Goal: Task Accomplishment & Management: Manage account settings

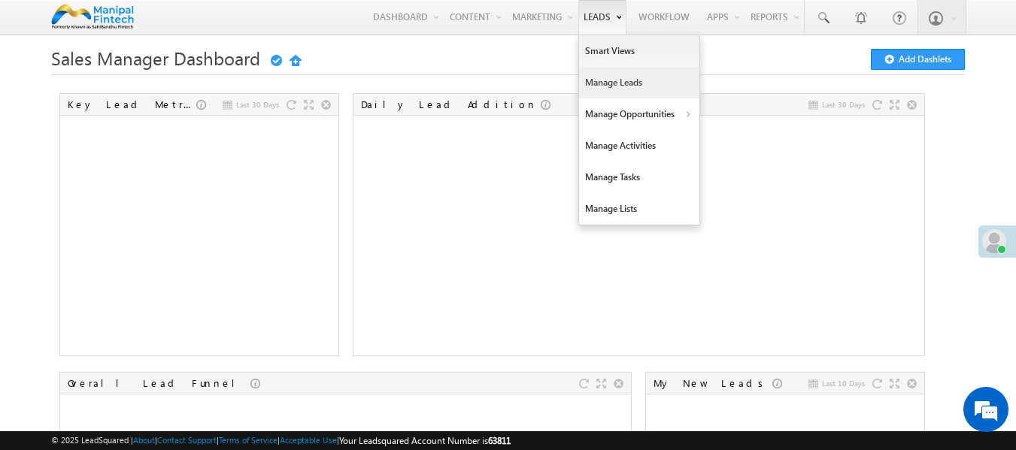
click at [613, 76] on link "Manage Leads" at bounding box center [639, 83] width 120 height 32
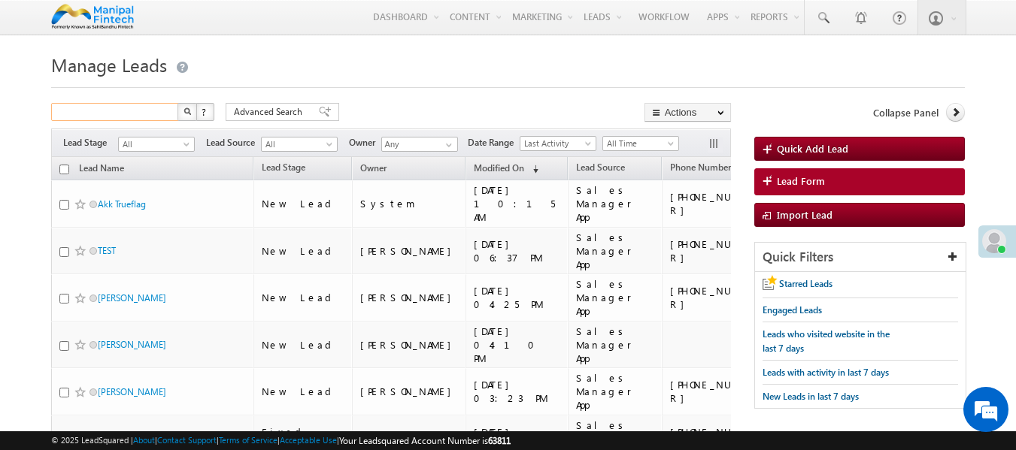
click at [103, 114] on input "text" at bounding box center [115, 112] width 129 height 18
type input "[PHONE_NUMBER]"
click at [193, 116] on button "button" at bounding box center [187, 112] width 20 height 18
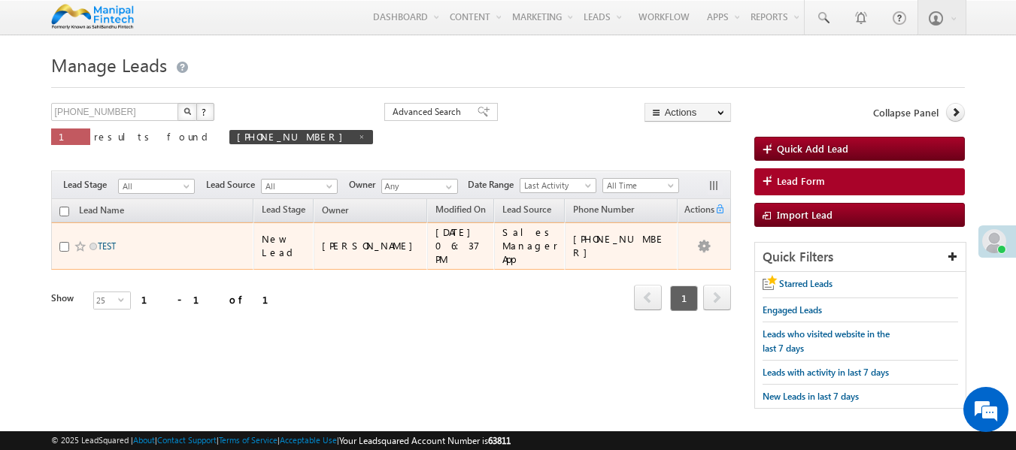
click at [101, 241] on link "TEST" at bounding box center [107, 246] width 18 height 11
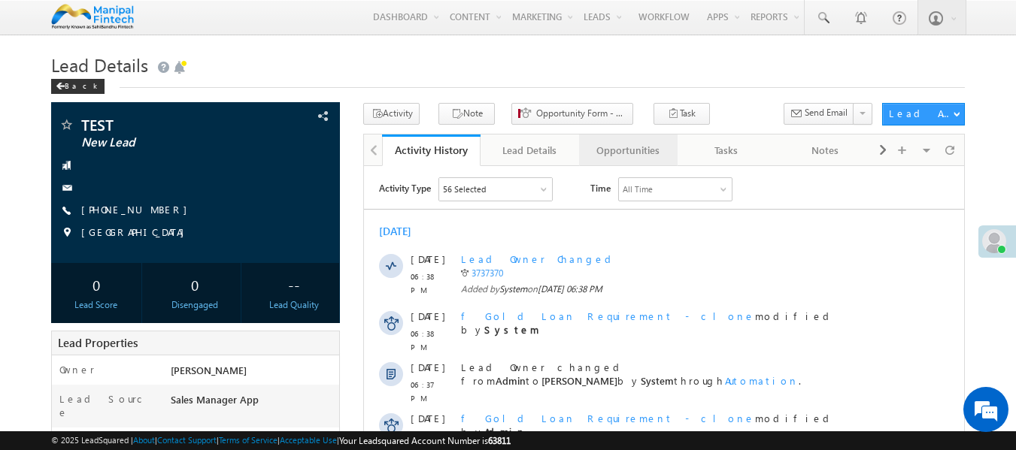
click at [634, 150] on div "Opportunities" at bounding box center [627, 150] width 73 height 18
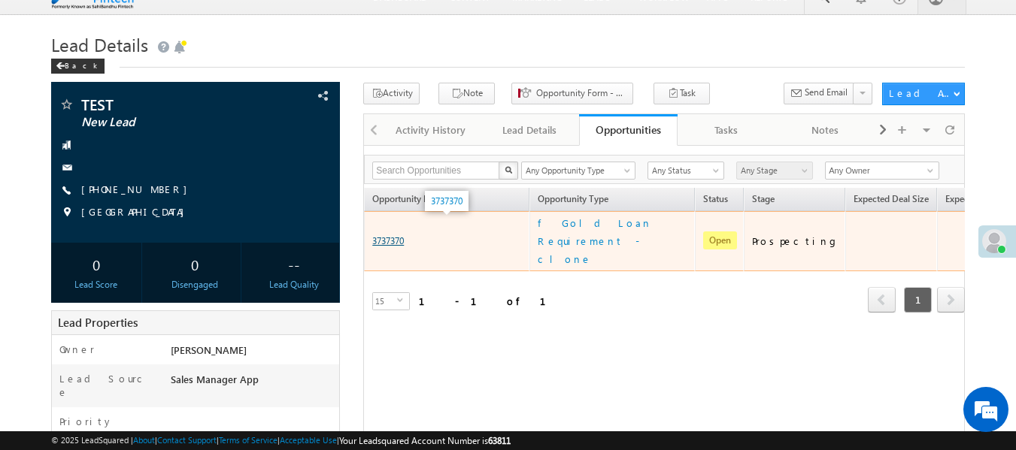
click at [380, 235] on link "3737370" at bounding box center [388, 240] width 32 height 11
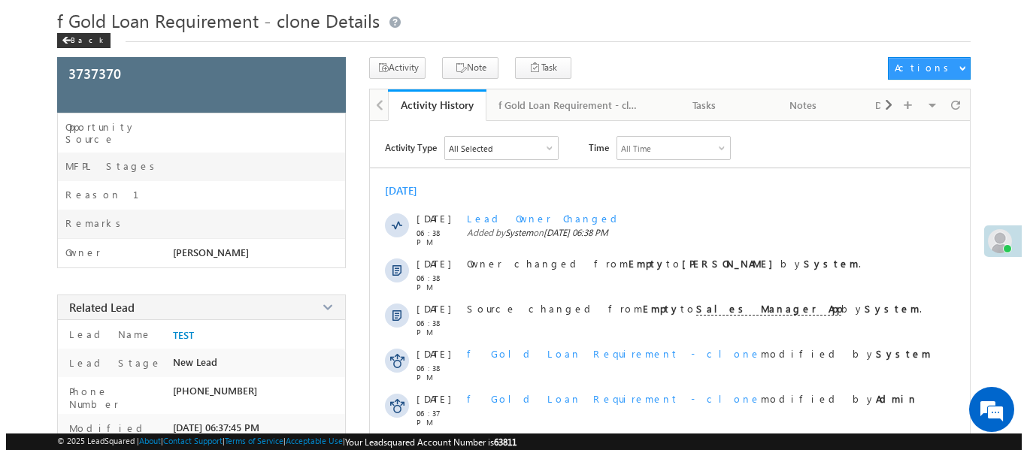
scroll to position [38, 0]
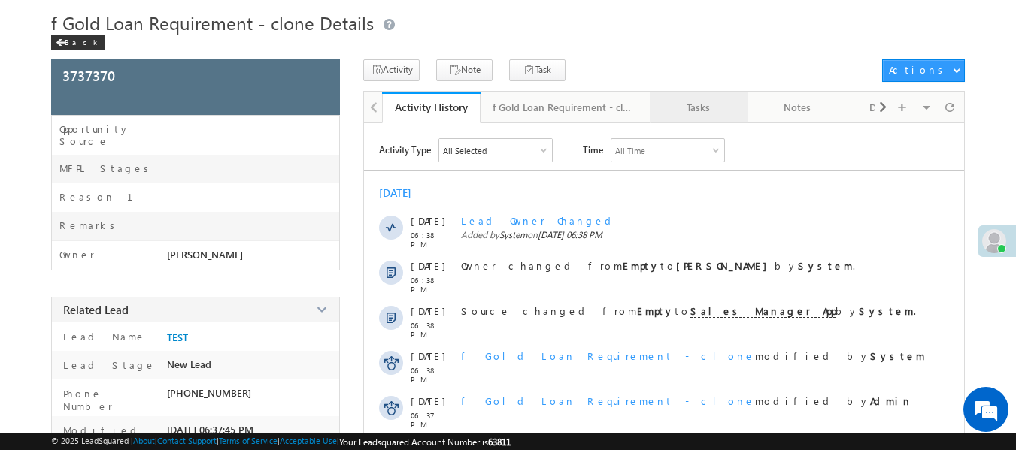
click at [707, 107] on div "Tasks" at bounding box center [697, 107] width 73 height 18
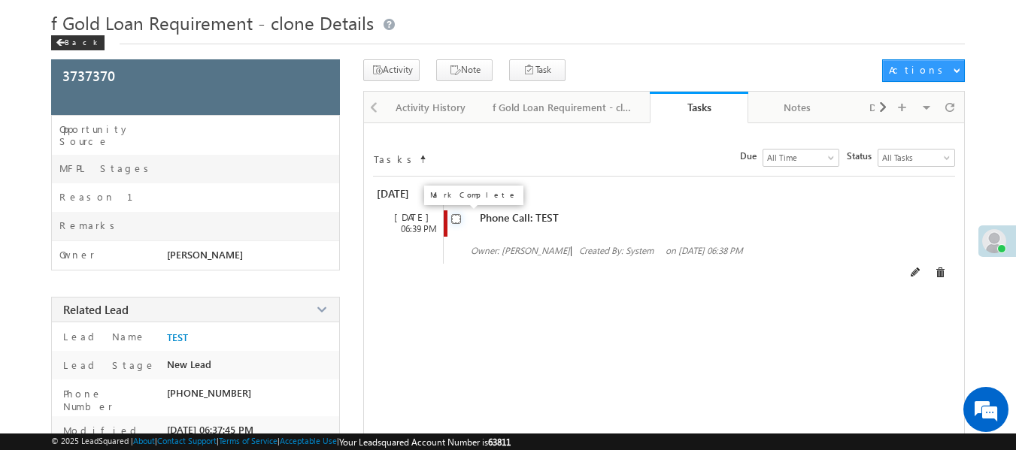
click at [452, 215] on input "checkbox" at bounding box center [456, 219] width 10 height 10
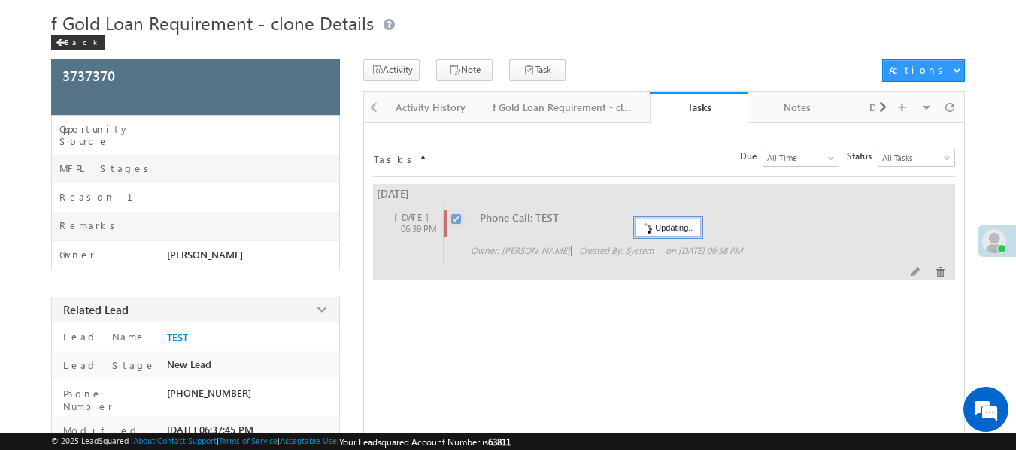
checkbox input "false"
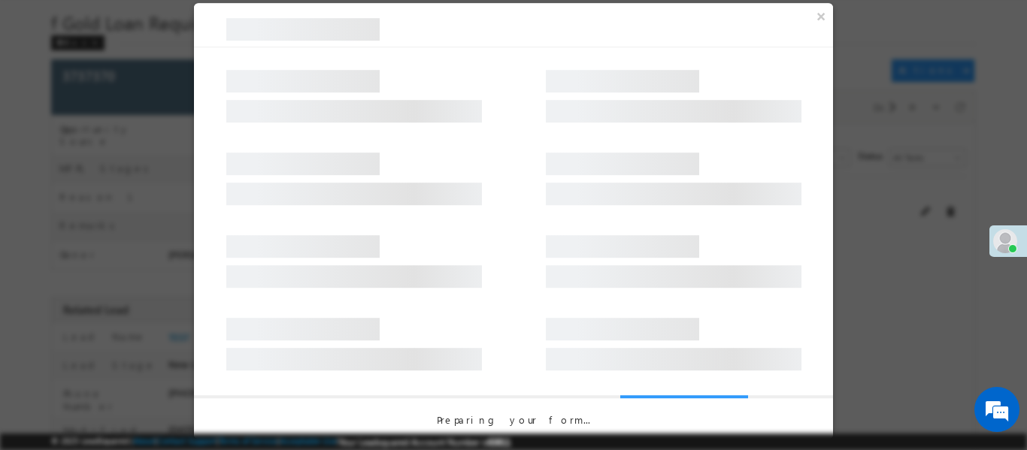
scroll to position [0, 0]
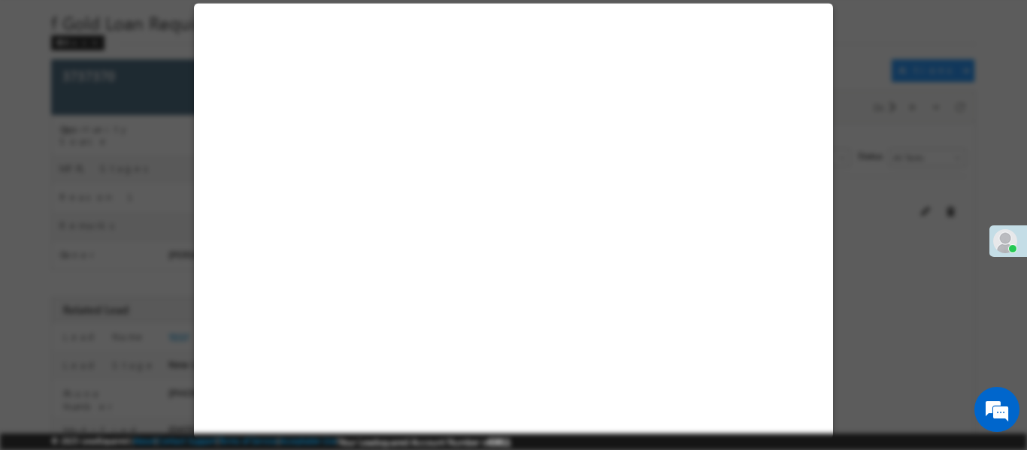
select select "Sales Manager App"
select select "Fresh Lead"
select select "In-Branch"
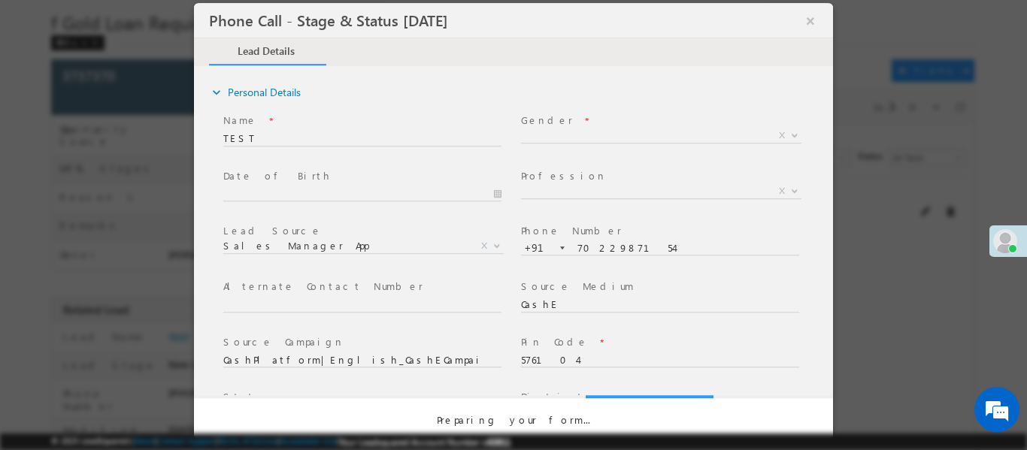
select select "Open"
select select "Fresh Lead"
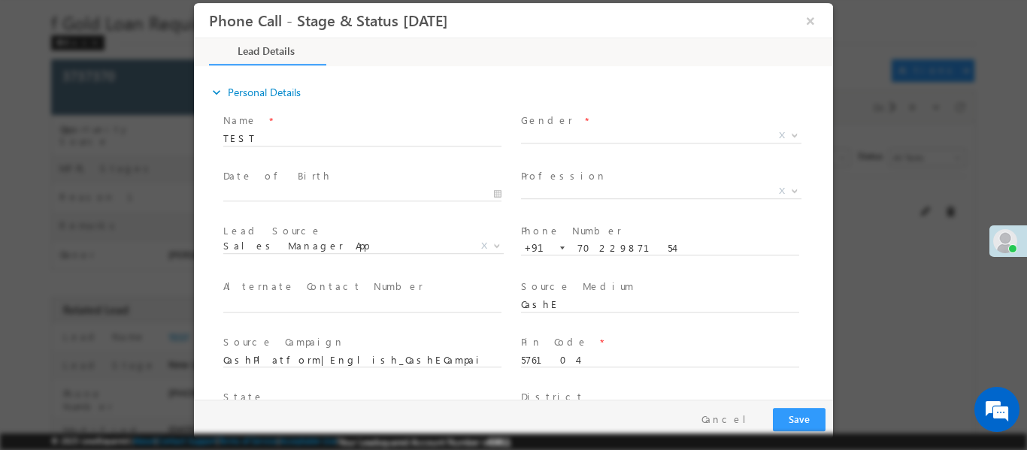
type input "09/30/25 12:08 PM"
type input "0"
drag, startPoint x: 1026, startPoint y: 141, endPoint x: 933, endPoint y: 143, distance: 93.2
click at [933, 143] on div at bounding box center [513, 225] width 1027 height 450
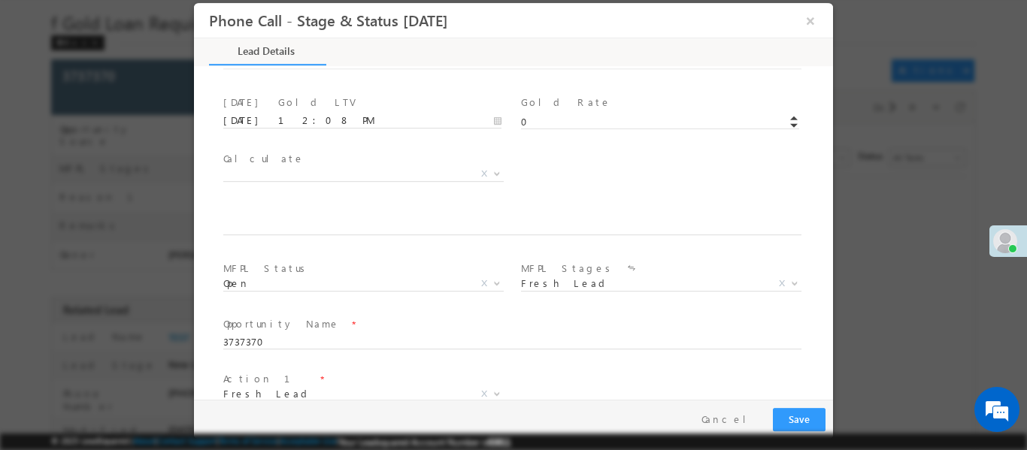
scroll to position [878, 0]
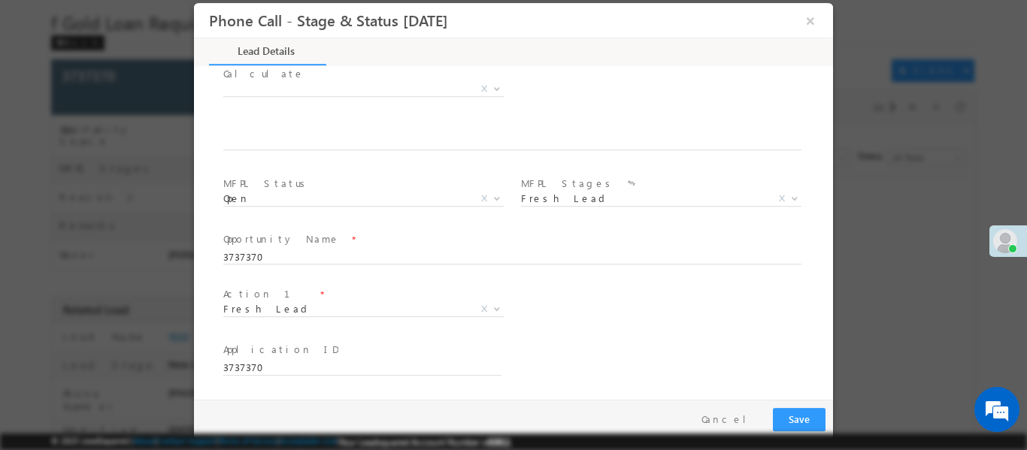
drag, startPoint x: 827, startPoint y: 119, endPoint x: 1003, endPoint y: 435, distance: 362.1
click at [362, 304] on span "Fresh Lead" at bounding box center [345, 308] width 244 height 14
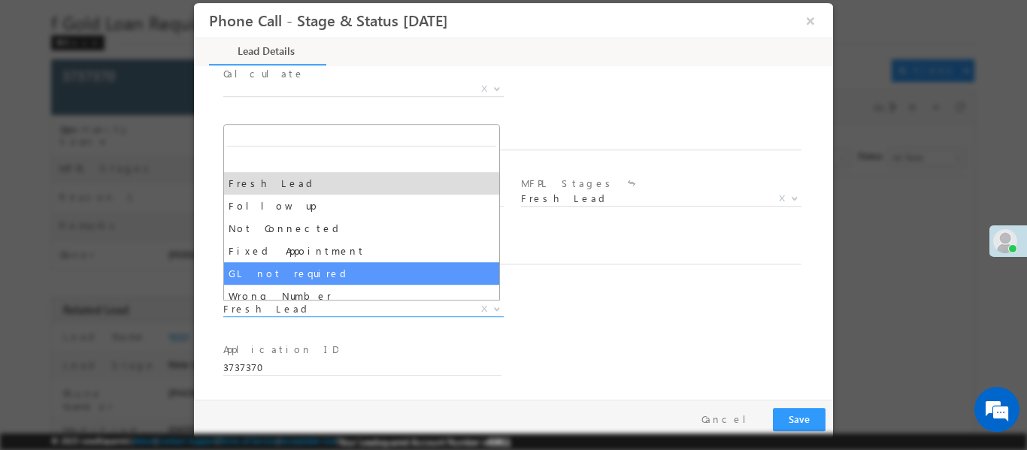
select select "GL not required"
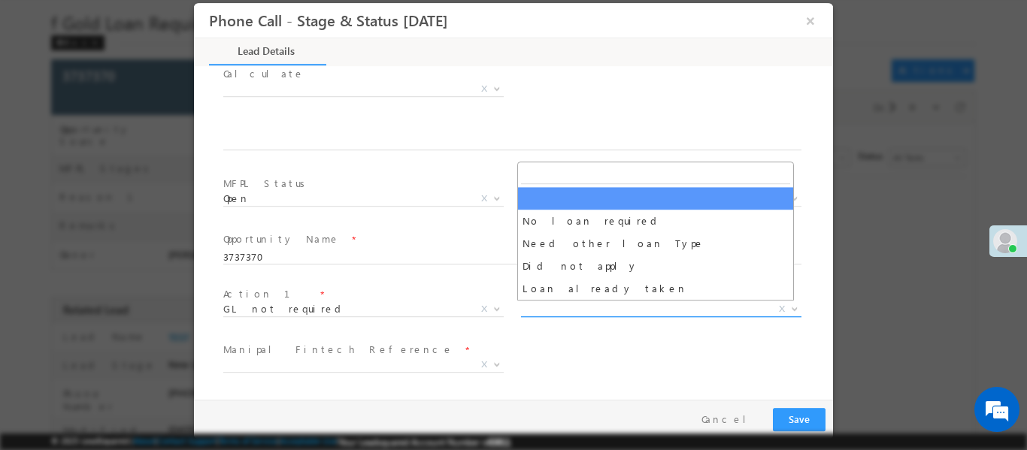
click at [629, 307] on span "X" at bounding box center [661, 308] width 280 height 15
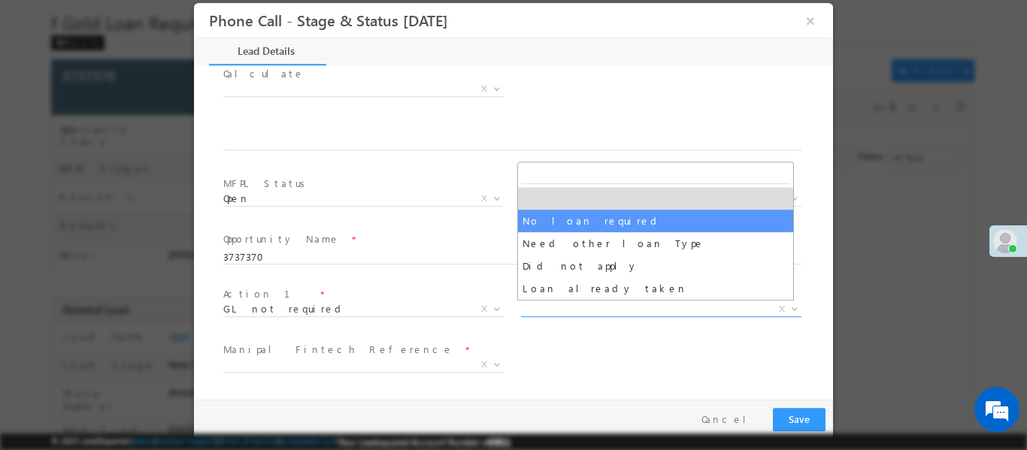
select select "No loan required"
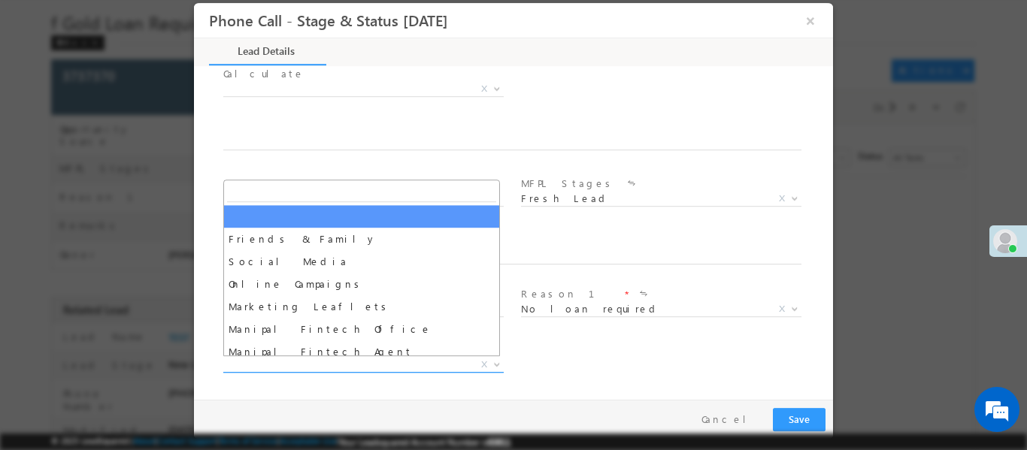
click at [312, 357] on span "X" at bounding box center [363, 364] width 280 height 15
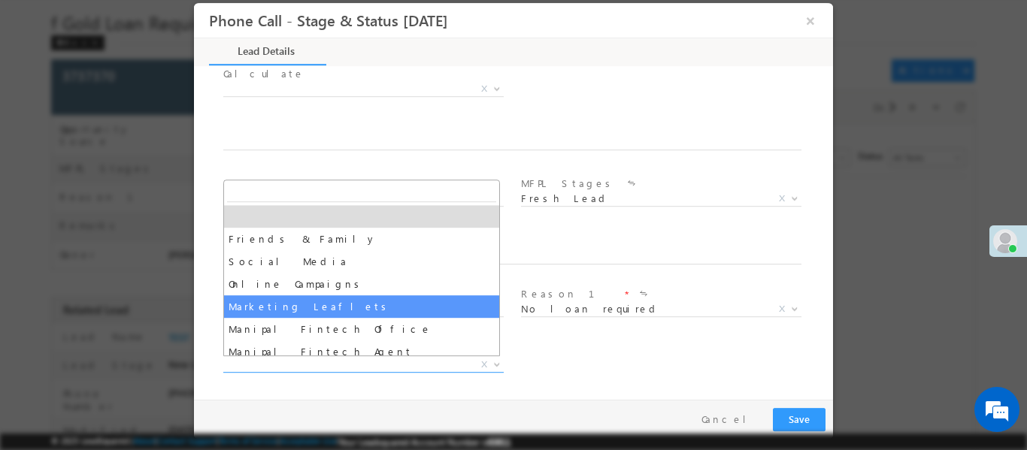
select select "Marketing Leaflets"
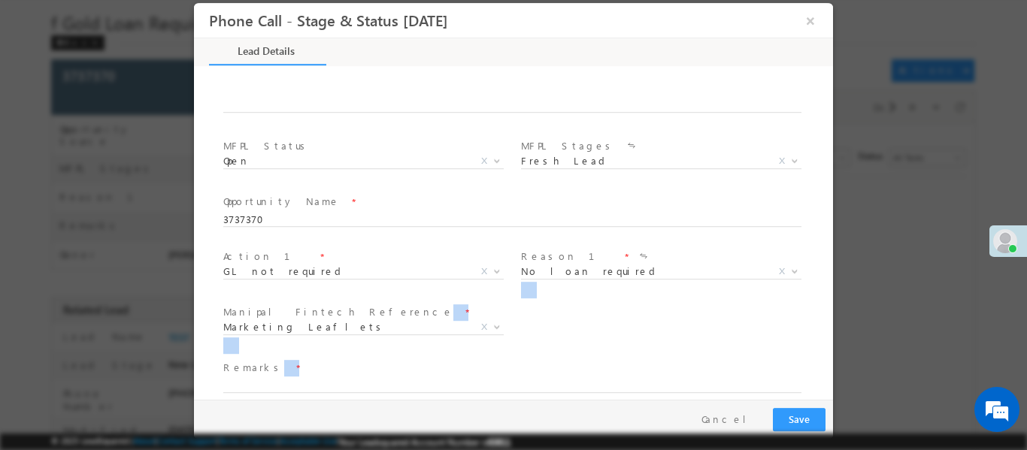
scroll to position [988, 0]
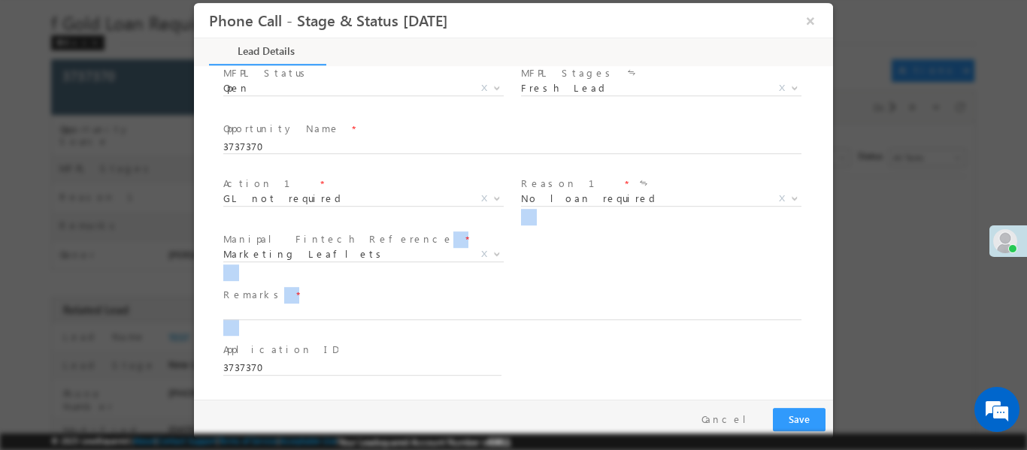
drag, startPoint x: 824, startPoint y: 334, endPoint x: 825, endPoint y: 374, distance: 39.8
click at [528, 325] on span at bounding box center [504, 327] width 562 height 17
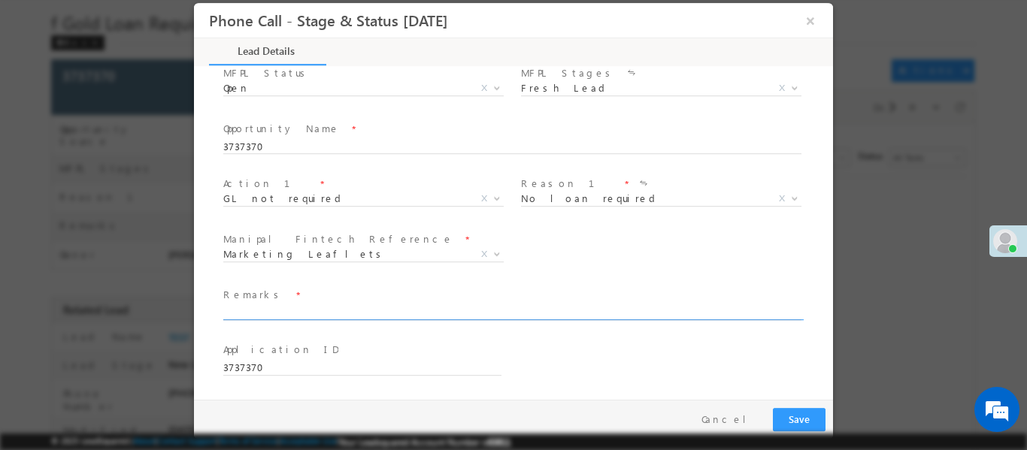
click at [539, 313] on input "text" at bounding box center [512, 312] width 578 height 15
type input "Test mark"
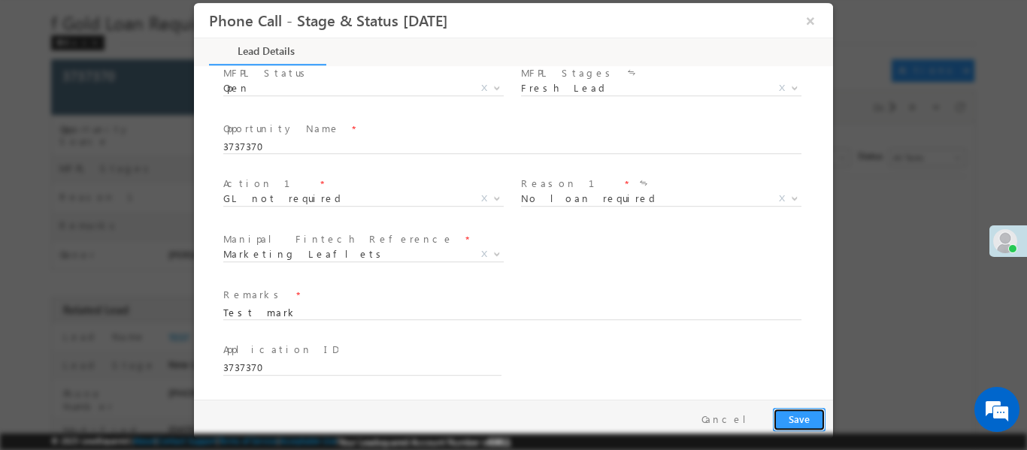
click at [800, 414] on button "Save" at bounding box center [799, 418] width 53 height 23
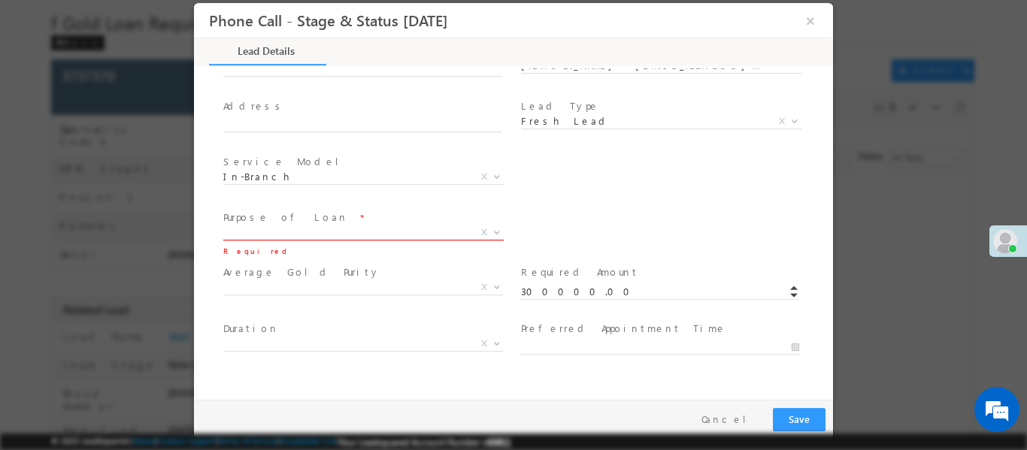
drag, startPoint x: 274, startPoint y: 241, endPoint x: 322, endPoint y: 229, distance: 50.5
click at [322, 229] on span "X" at bounding box center [363, 235] width 280 height 15
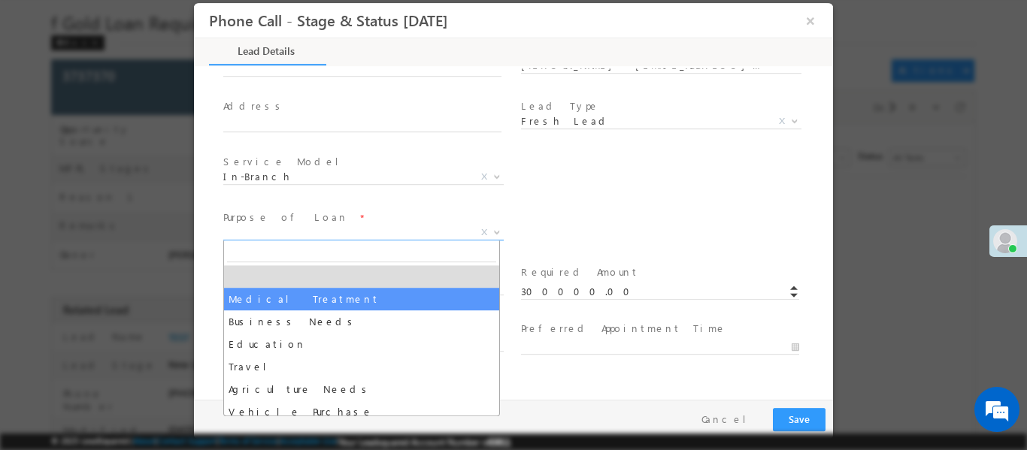
drag, startPoint x: 322, startPoint y: 229, endPoint x: 310, endPoint y: 308, distance: 80.6
select select "Medical Treatment"
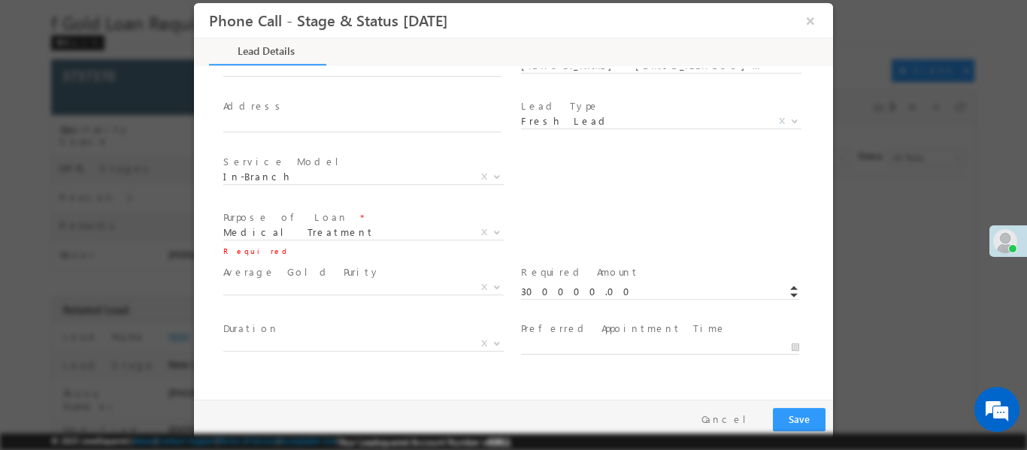
click at [310, 308] on span at bounding box center [361, 305] width 277 height 17
click at [794, 409] on button "Save" at bounding box center [799, 418] width 53 height 23
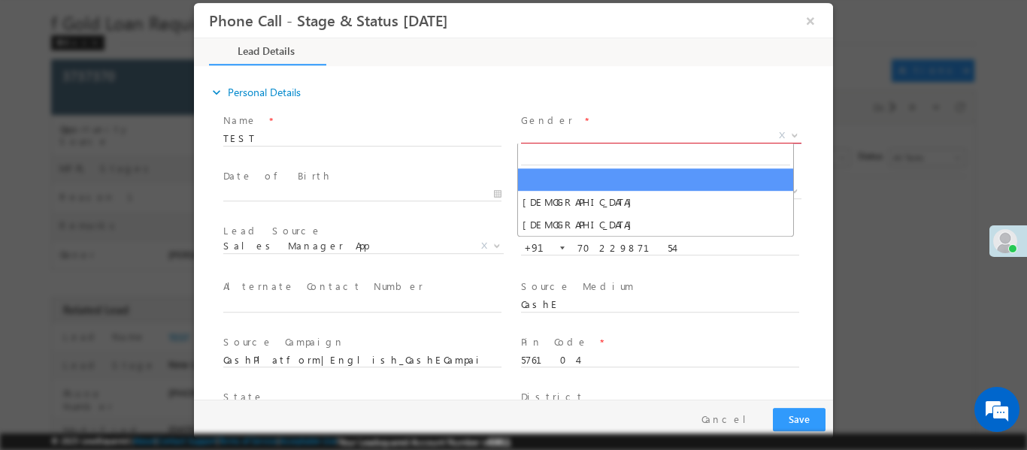
click at [616, 128] on span "X" at bounding box center [661, 135] width 280 height 15
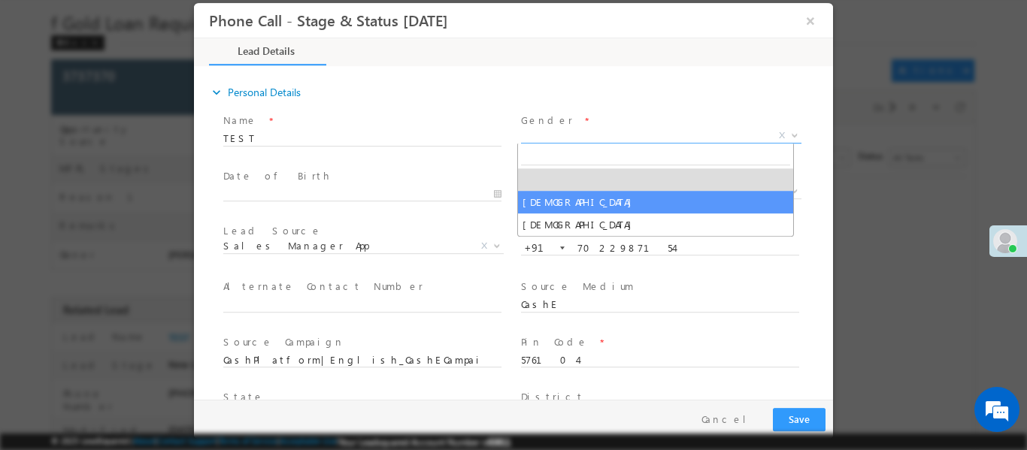
select select "Male"
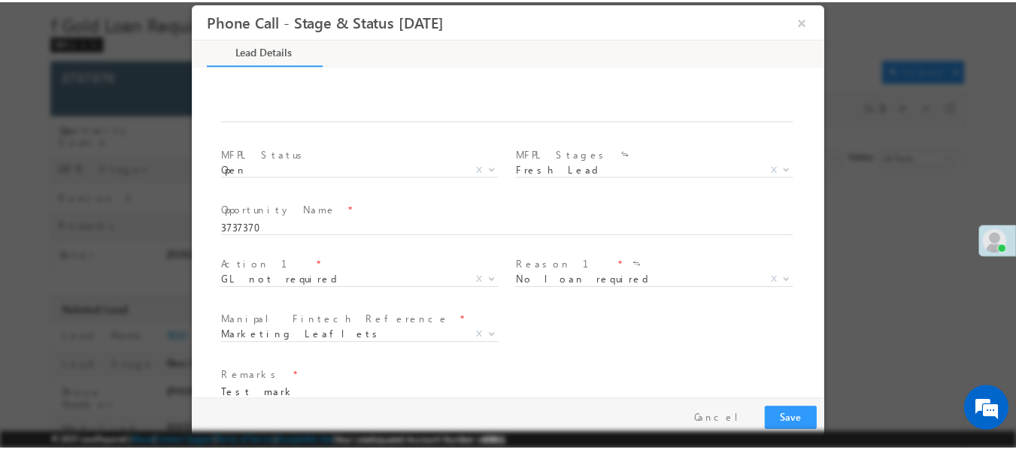
scroll to position [988, 0]
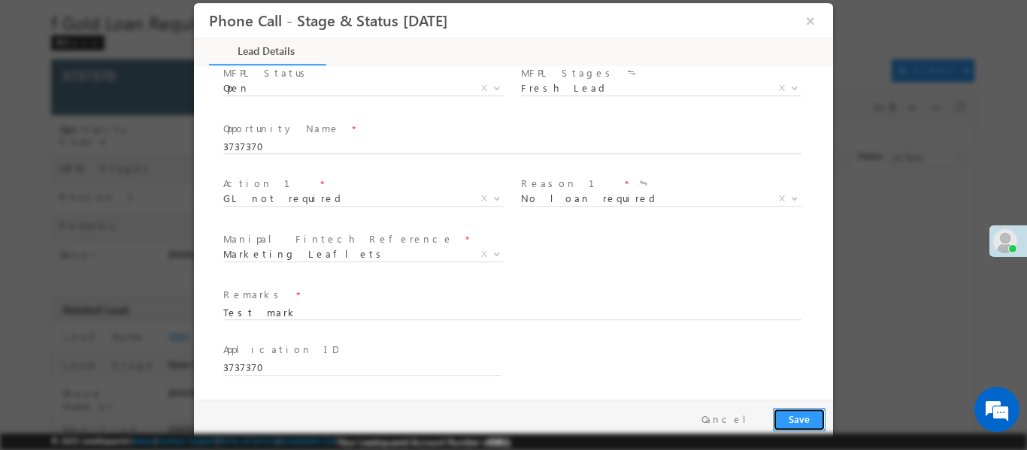
click at [808, 421] on button "Save" at bounding box center [799, 418] width 53 height 23
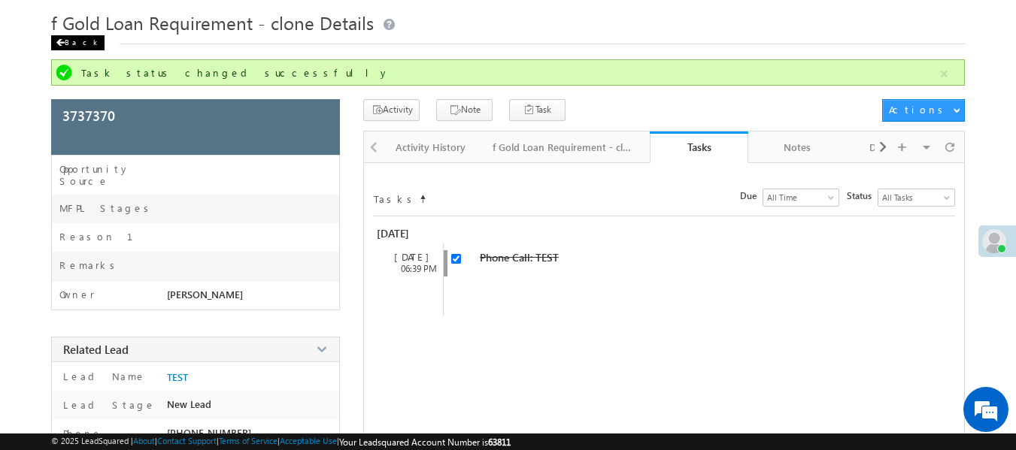
click at [57, 35] on div "Back" at bounding box center [77, 42] width 53 height 15
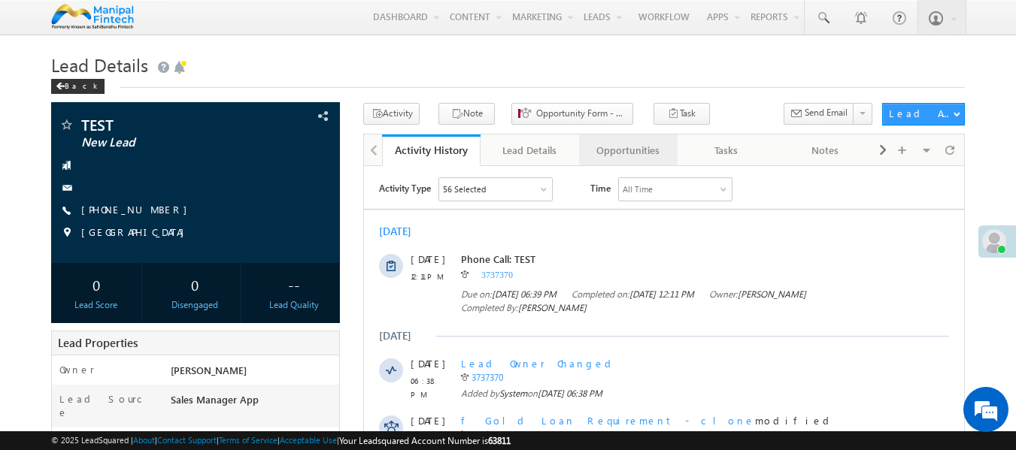
click at [640, 156] on div "Opportunities" at bounding box center [627, 150] width 73 height 18
click at [622, 151] on div "Opportunities" at bounding box center [627, 150] width 73 height 18
